Goal: Information Seeking & Learning: Learn about a topic

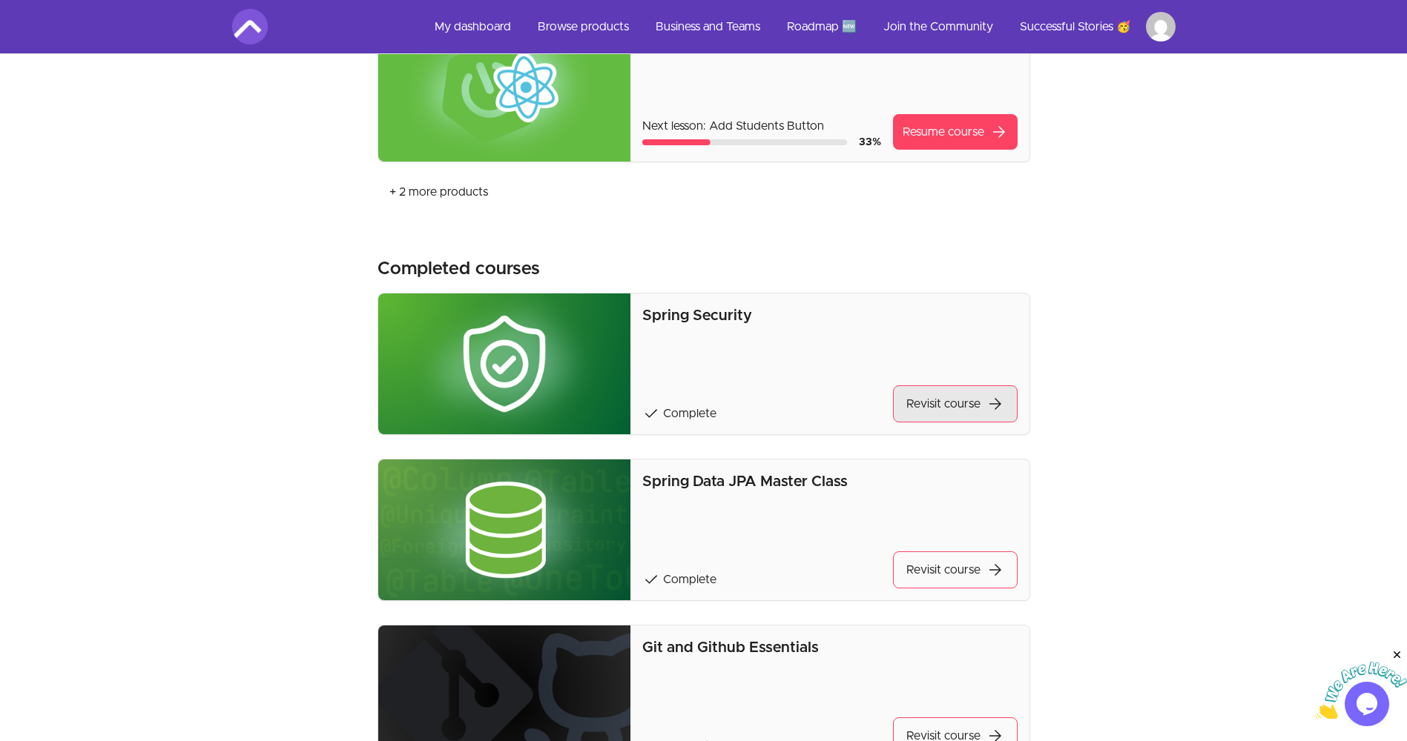
click at [945, 394] on link "Revisit course arrow_forward" at bounding box center [955, 404] width 125 height 37
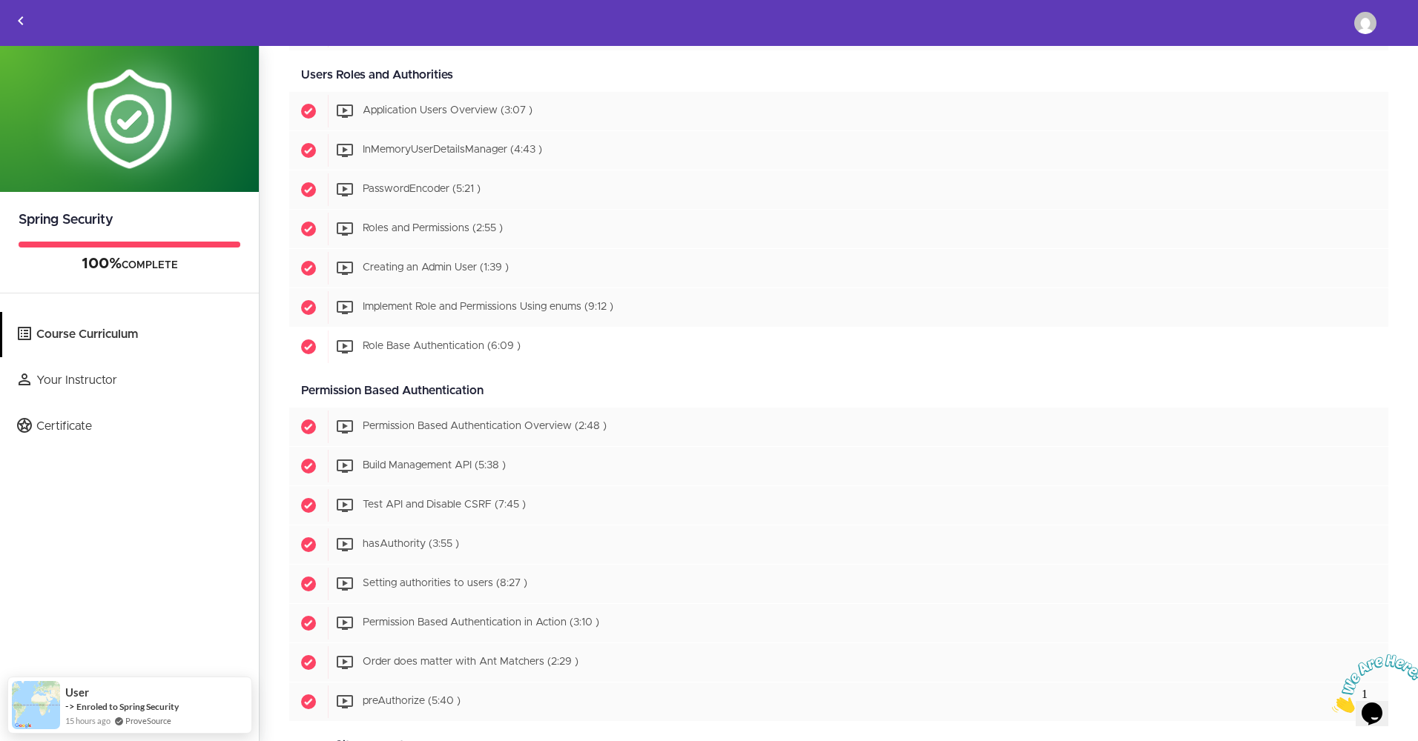
scroll to position [724, 0]
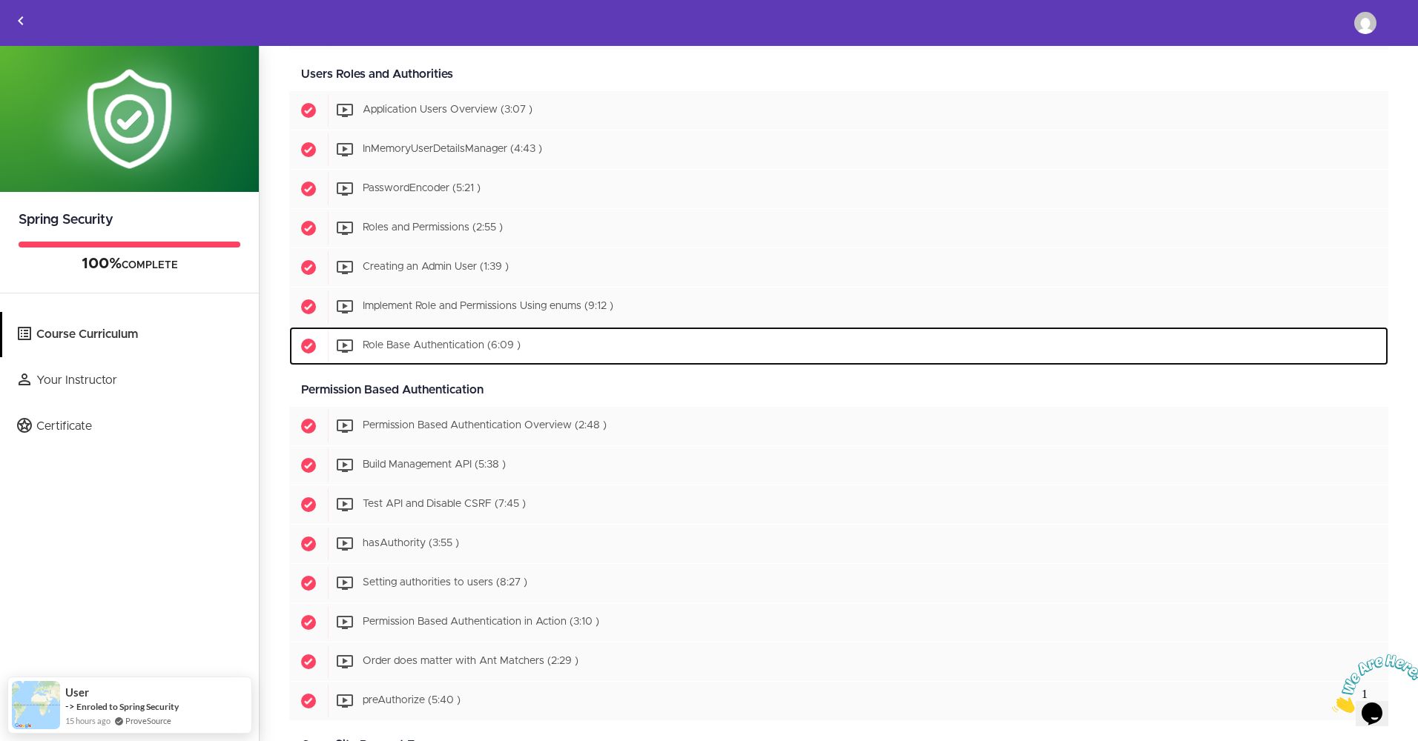
click at [552, 349] on div "Start Role Base Authentication (6:09 )" at bounding box center [858, 346] width 1060 height 33
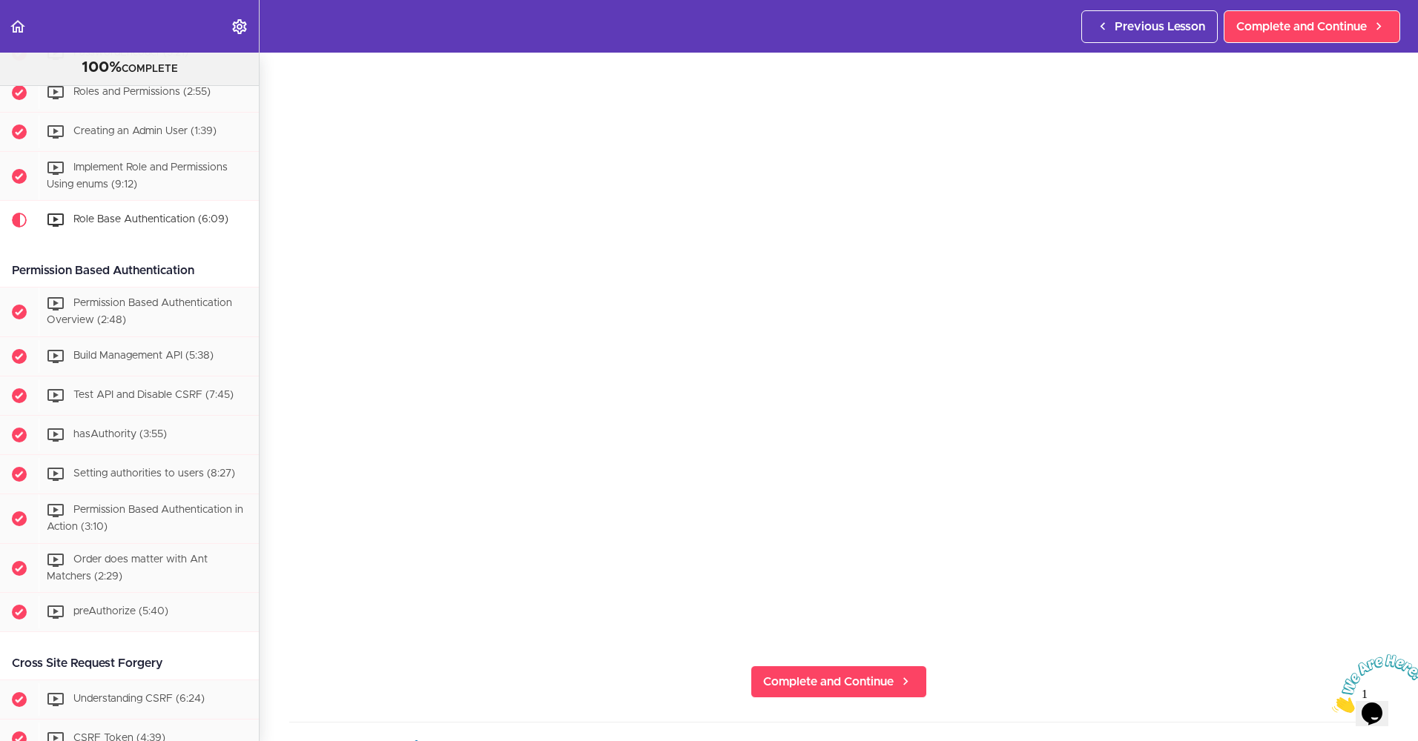
scroll to position [96, 0]
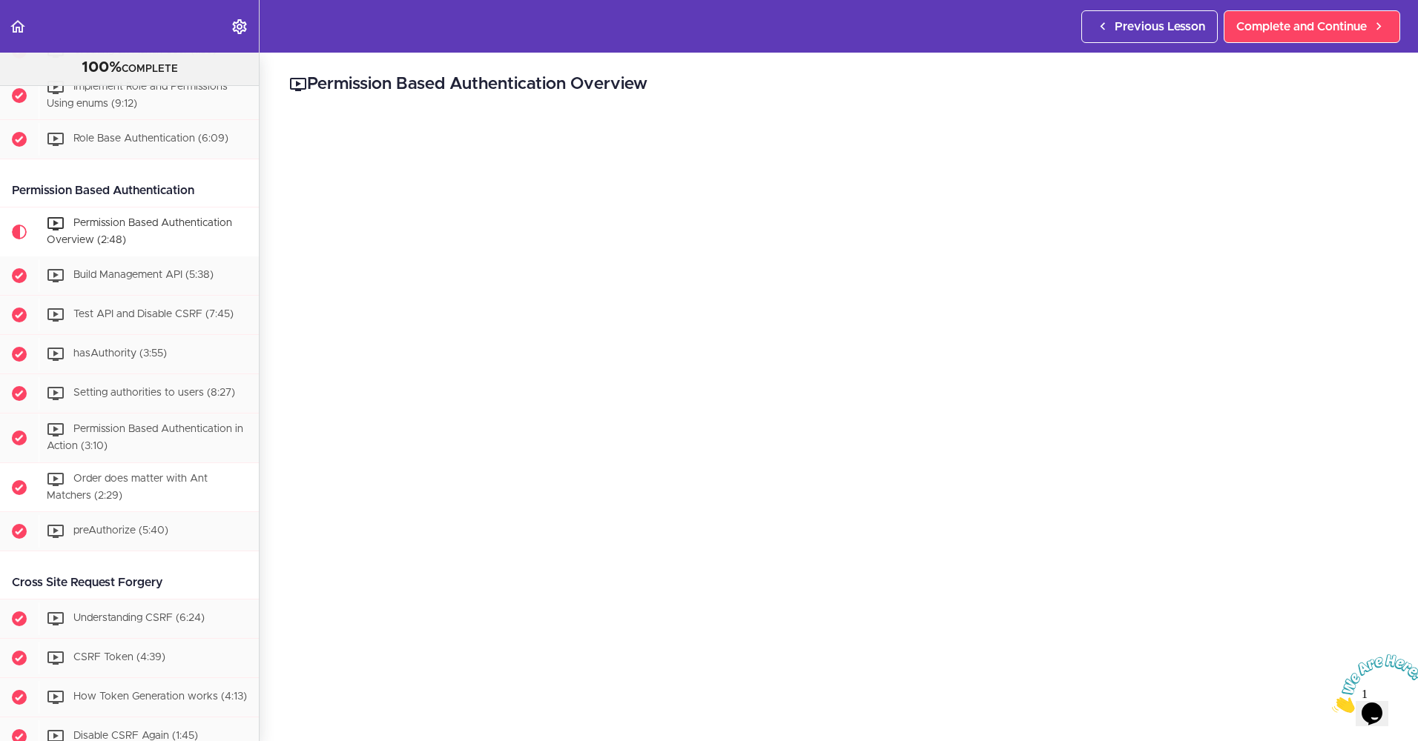
scroll to position [930, 0]
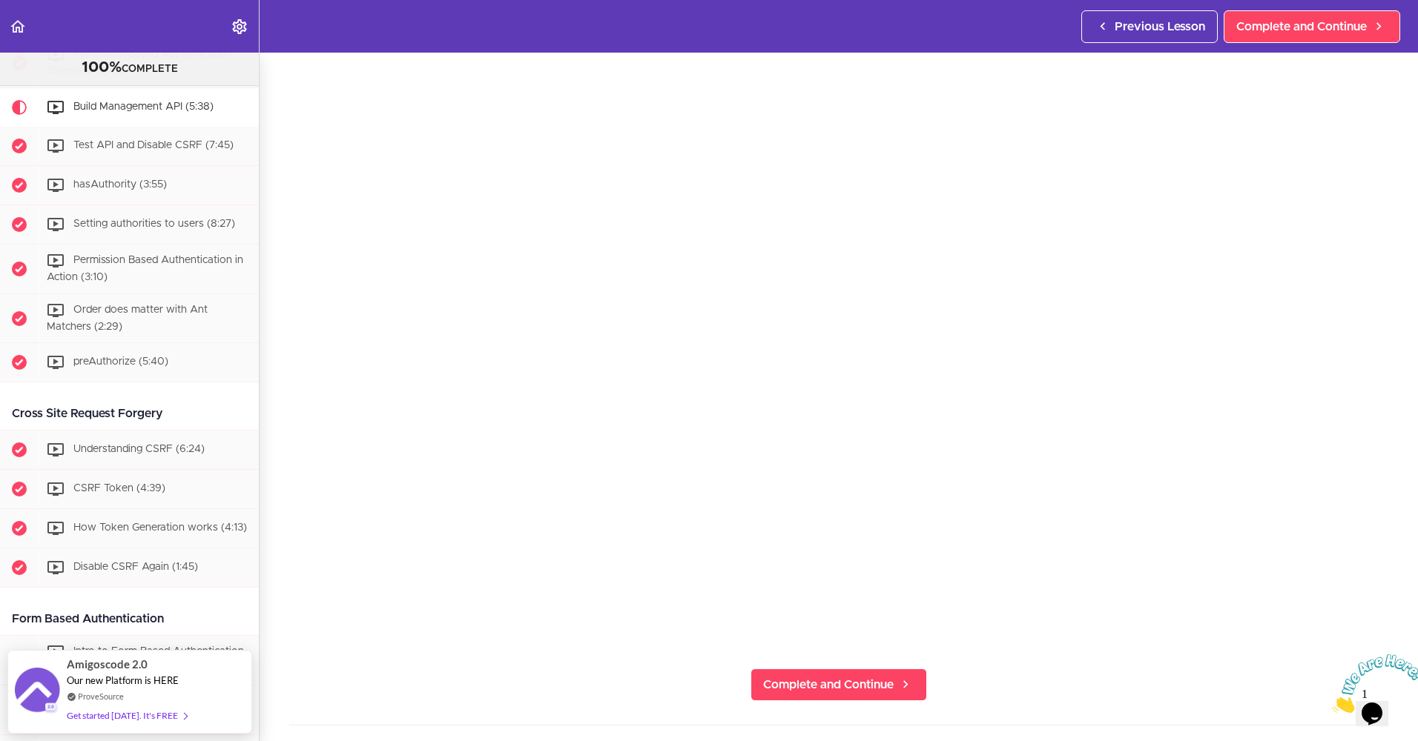
scroll to position [92, 0]
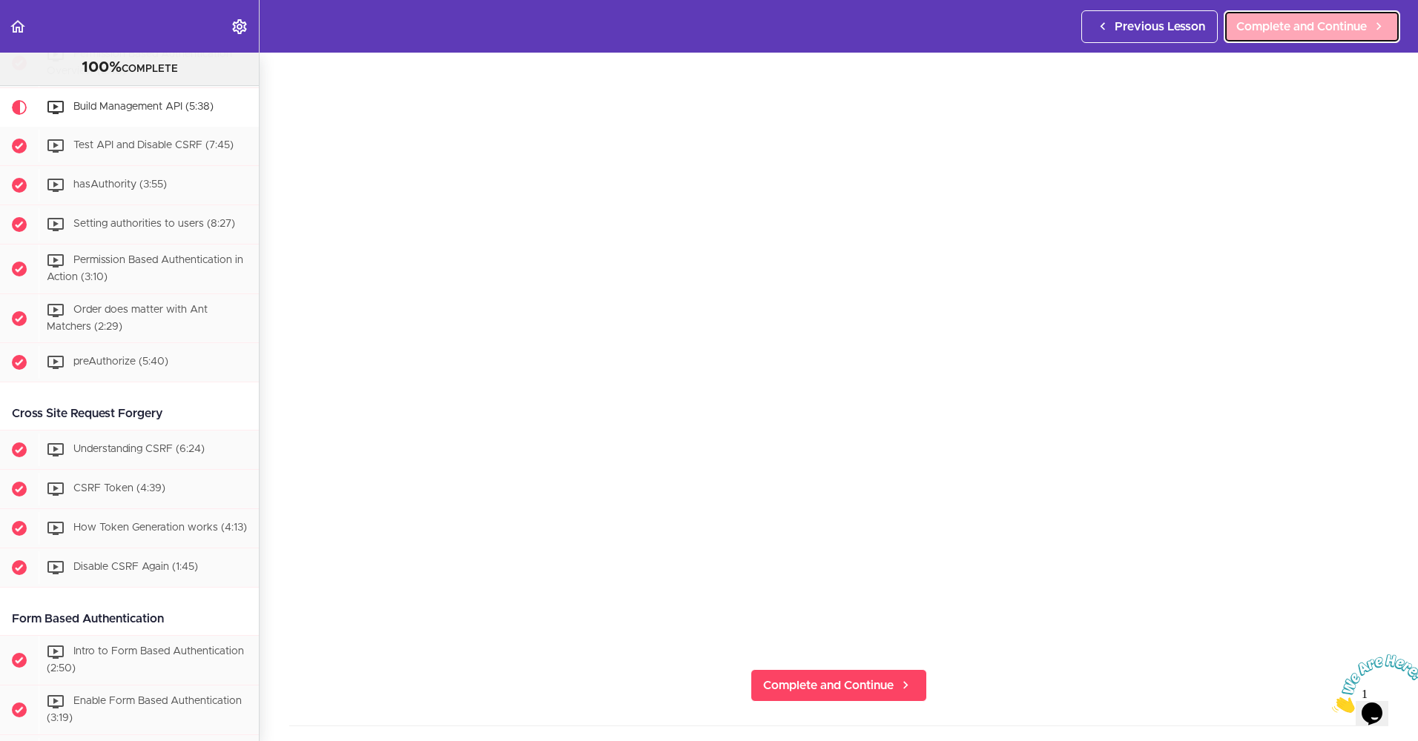
click at [1281, 31] on span "Complete and Continue" at bounding box center [1301, 27] width 130 height 18
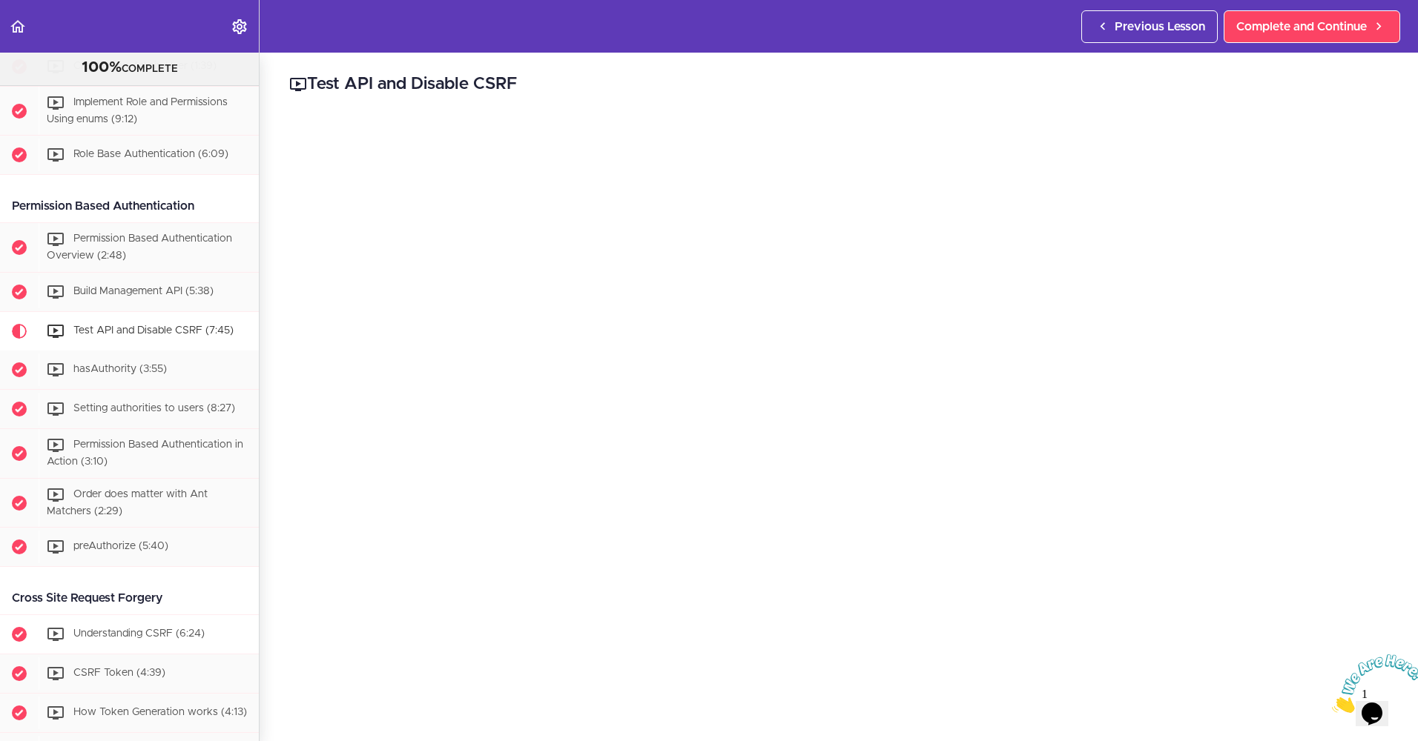
scroll to position [915, 0]
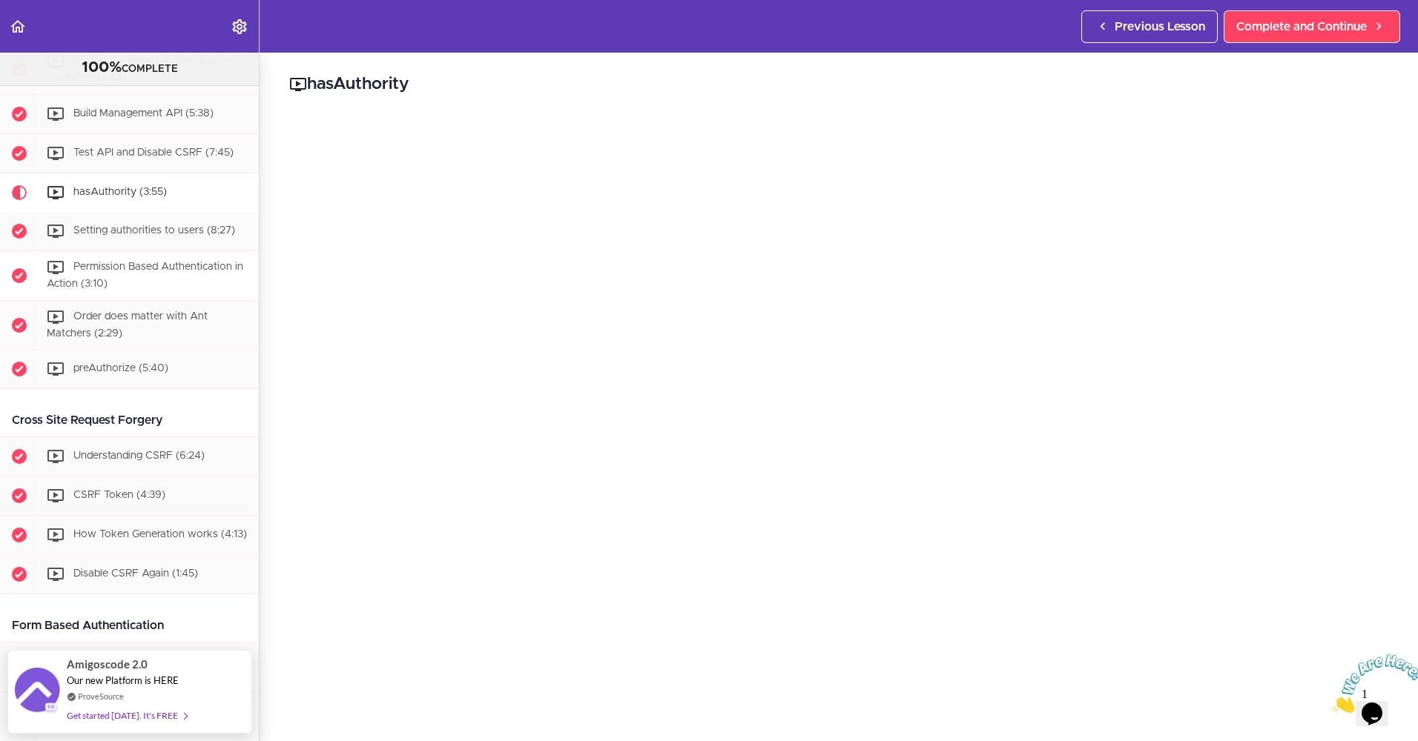
scroll to position [1092, 0]
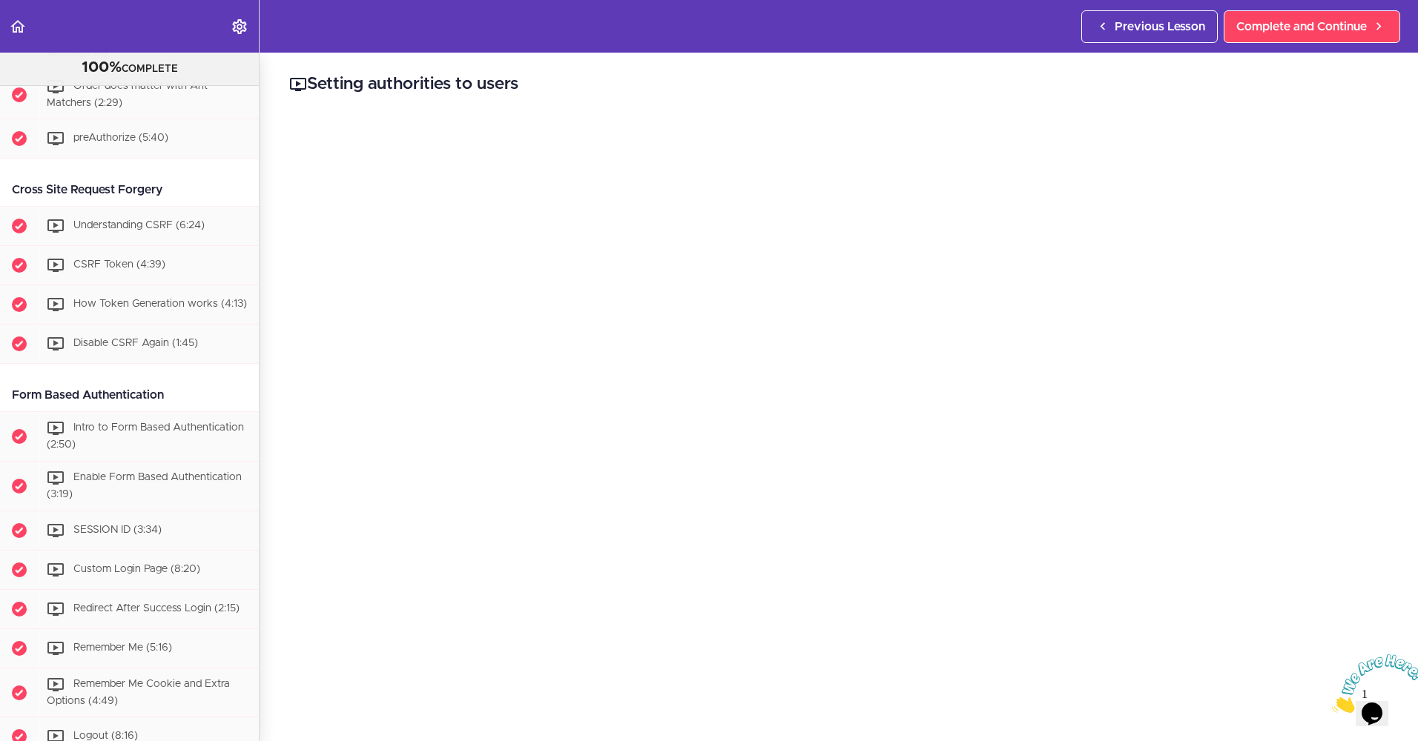
scroll to position [1256, 0]
